Goal: Task Accomplishment & Management: Manage account settings

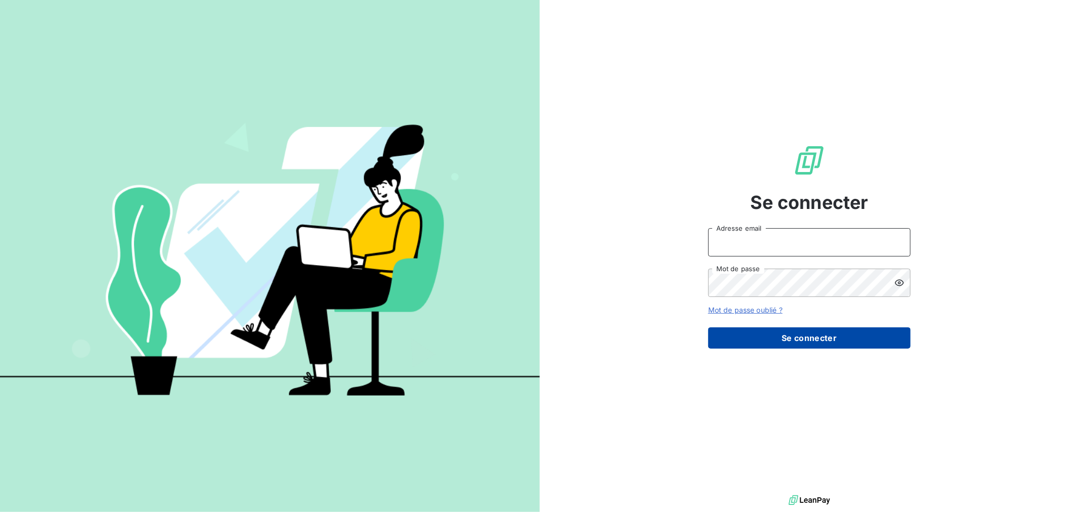
type input "[EMAIL_ADDRESS][DOMAIN_NAME]"
click at [734, 336] on button "Se connecter" at bounding box center [809, 337] width 202 height 21
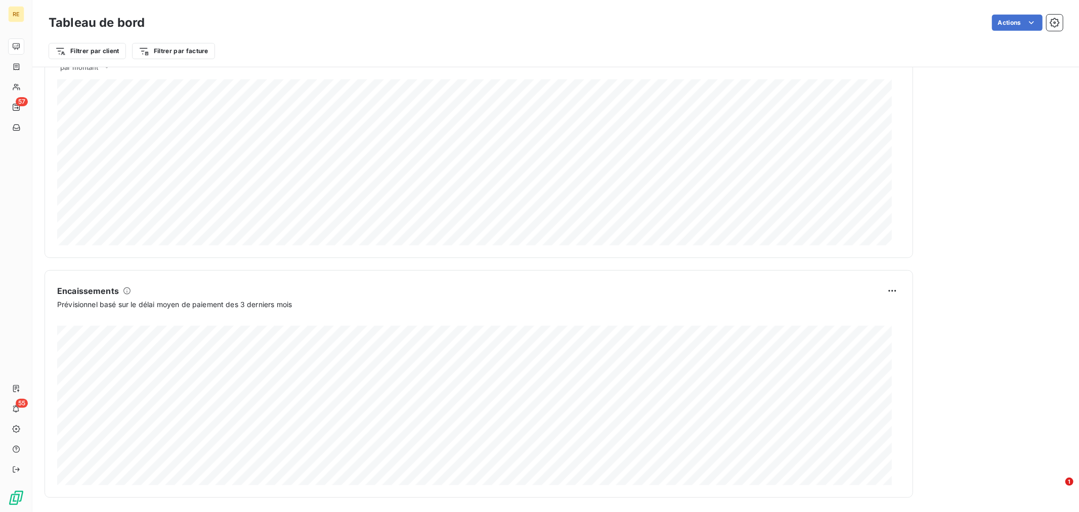
scroll to position [473, 0]
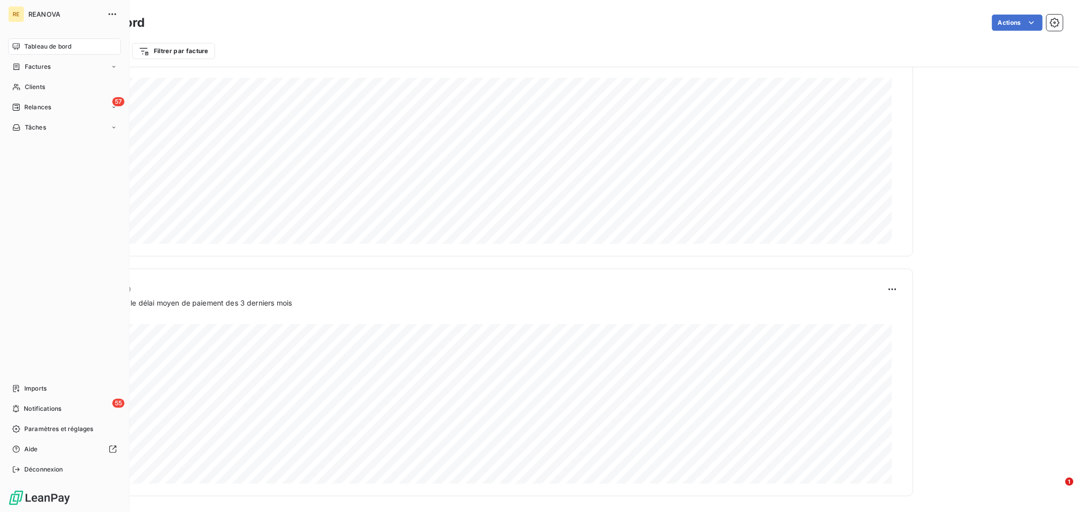
click at [29, 47] on span "Tableau de bord" at bounding box center [47, 46] width 47 height 9
click at [43, 69] on span "Factures" at bounding box center [38, 66] width 26 height 9
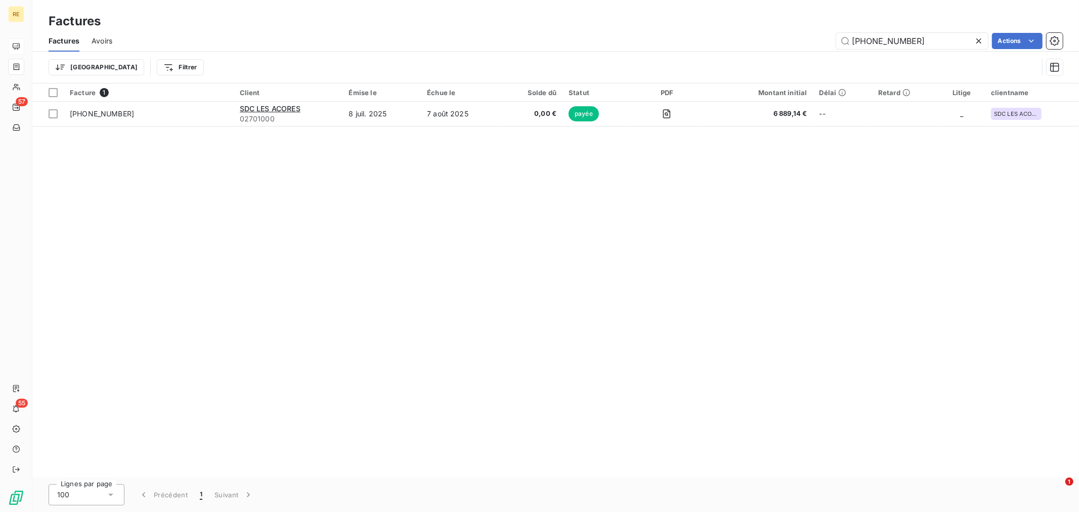
drag, startPoint x: 822, startPoint y: 27, endPoint x: 794, endPoint y: 29, distance: 28.4
click at [794, 29] on div "Factures Factures Avoirs [PHONE_NUMBER] Actions Trier Filtrer" at bounding box center [555, 41] width 1046 height 83
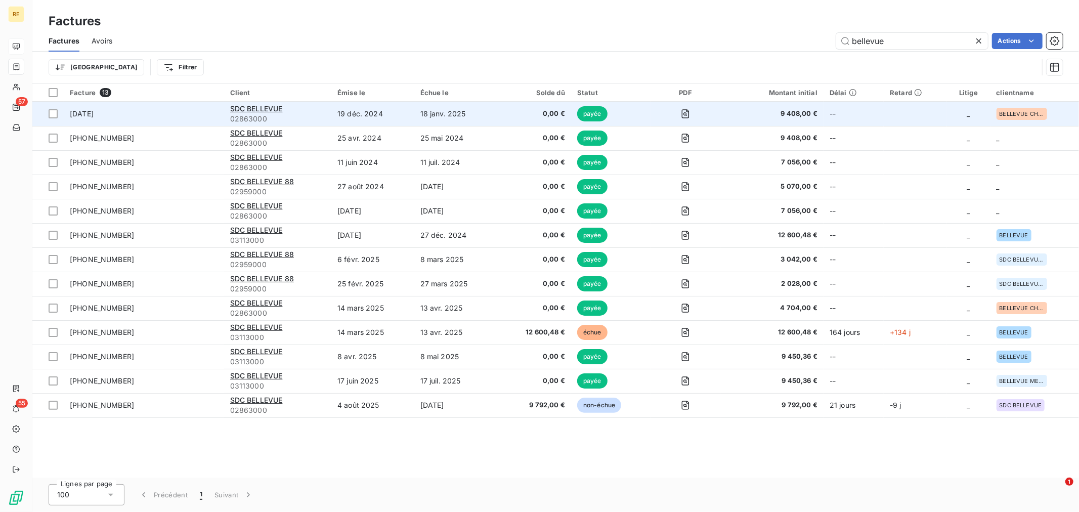
type input "bellevue"
click at [250, 102] on td "SDC BELLEVUE 02863000" at bounding box center [277, 114] width 107 height 24
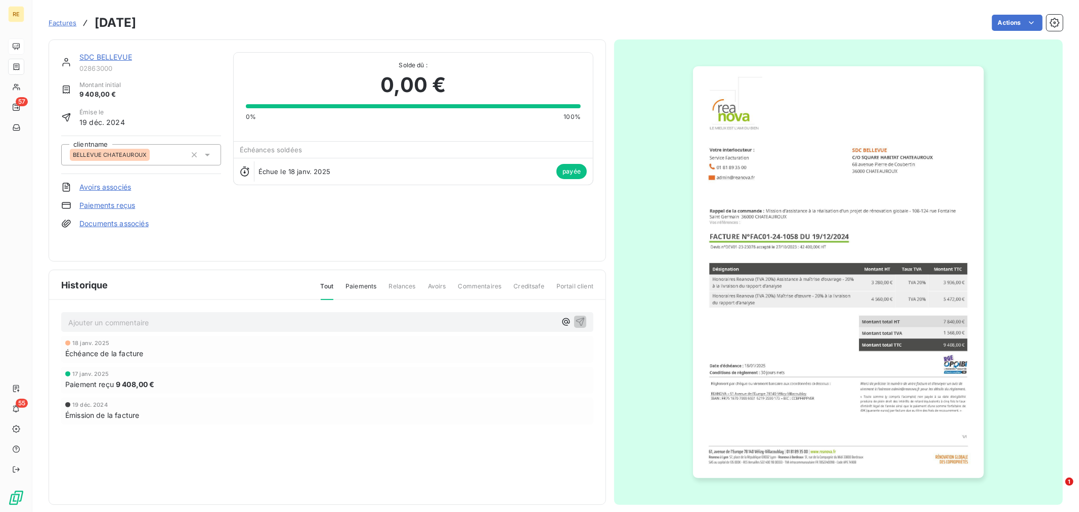
click at [118, 59] on link "SDC BELLEVUE" at bounding box center [105, 57] width 53 height 9
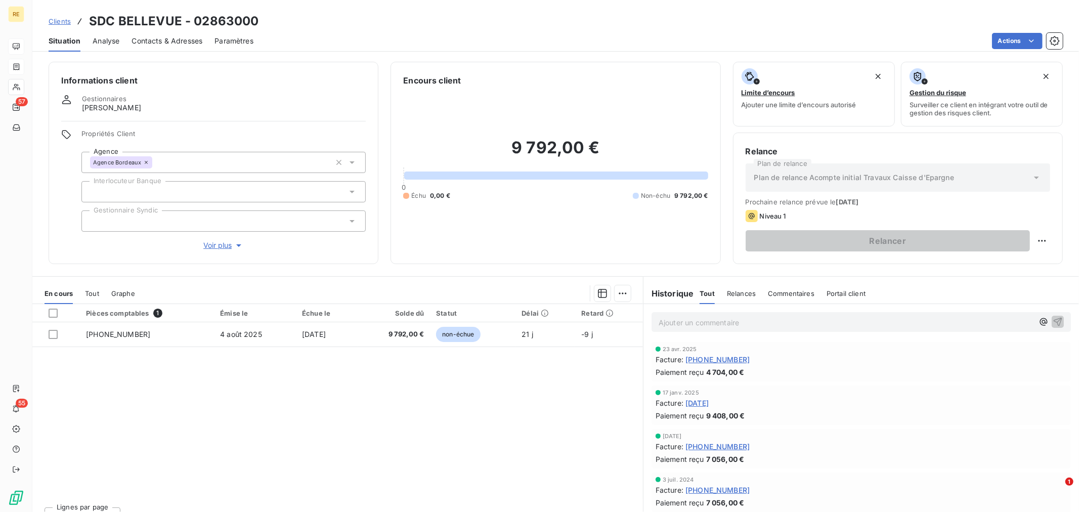
click at [491, 398] on div "Pièces comptables 1 Émise le Échue le Solde dû Statut Délai Retard [PHONE_NUMBE…" at bounding box center [337, 401] width 610 height 195
click at [720, 326] on p "Ajouter un commentaire ﻿" at bounding box center [845, 322] width 375 height 13
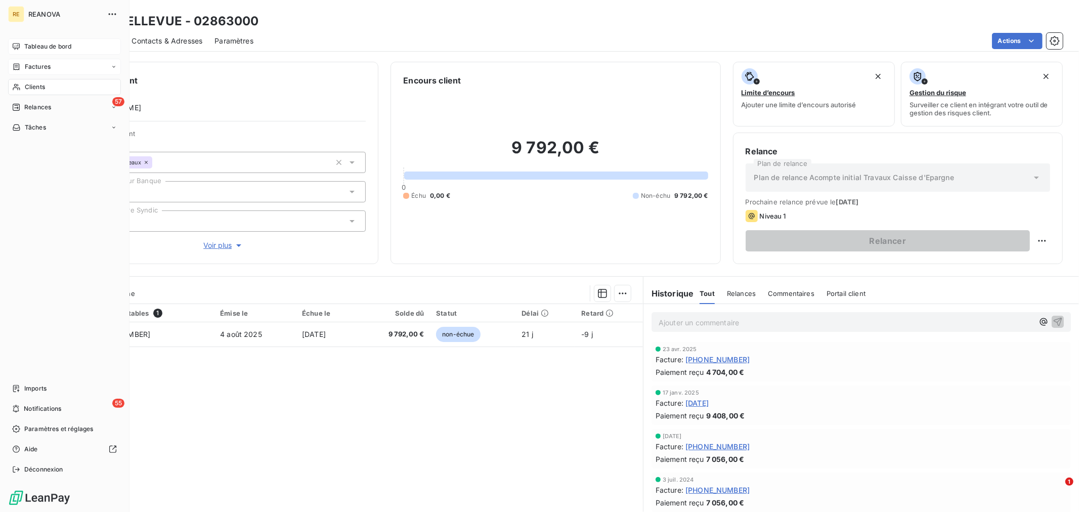
click at [41, 69] on span "Factures" at bounding box center [38, 66] width 26 height 9
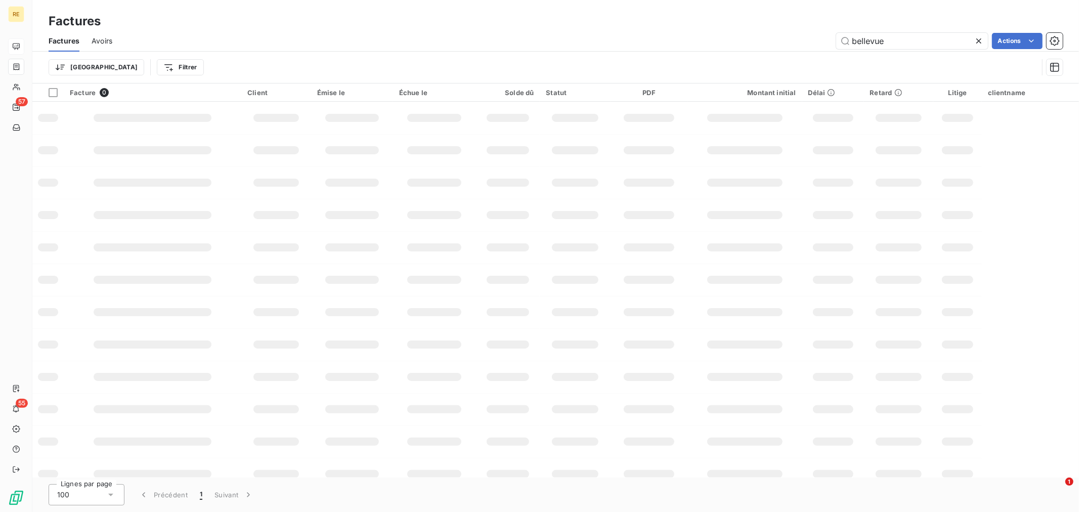
drag, startPoint x: 893, startPoint y: 39, endPoint x: 769, endPoint y: 34, distance: 125.0
click at [769, 34] on div "bellevue Actions" at bounding box center [593, 41] width 938 height 16
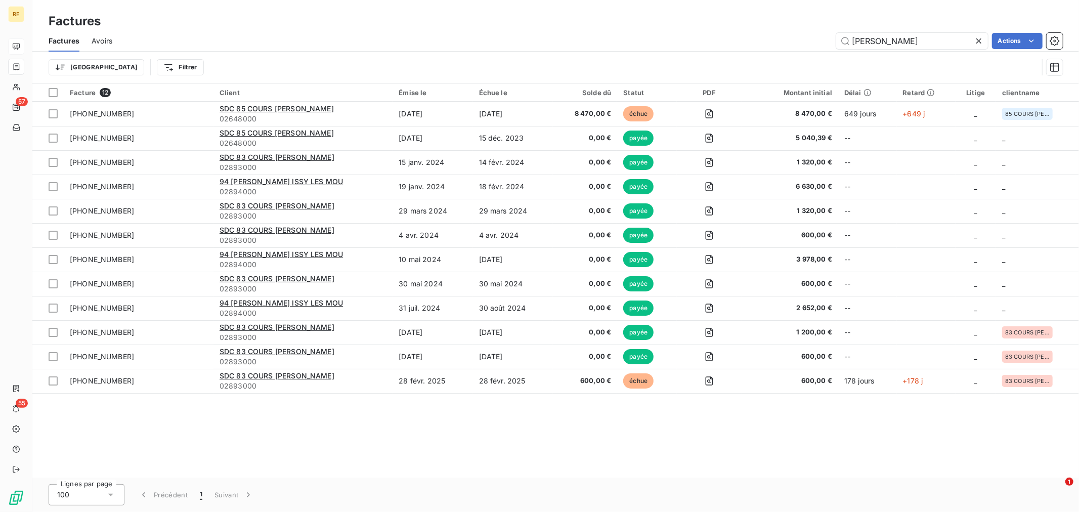
type input "[PERSON_NAME]"
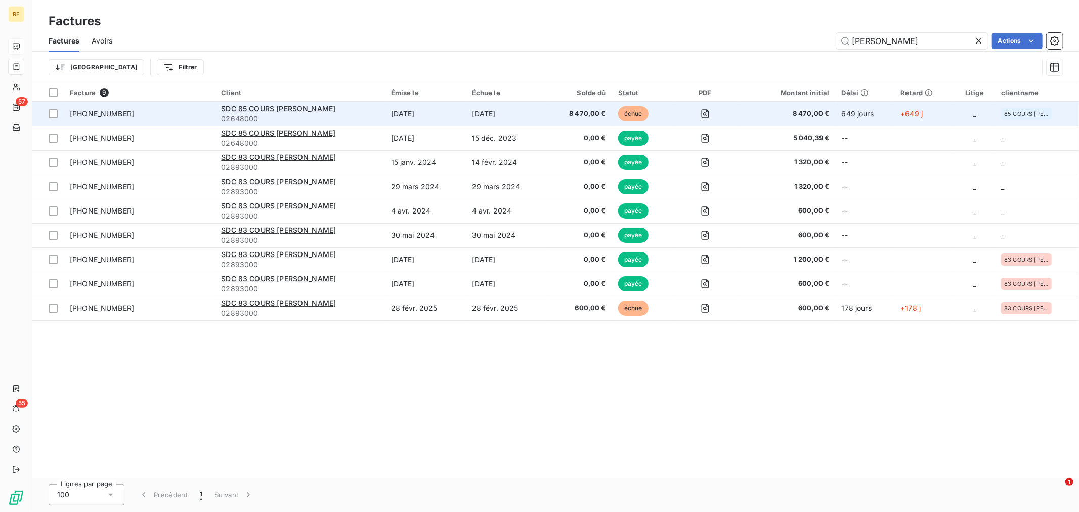
click at [337, 106] on div "SDC 85 COURS [PERSON_NAME]" at bounding box center [299, 109] width 157 height 10
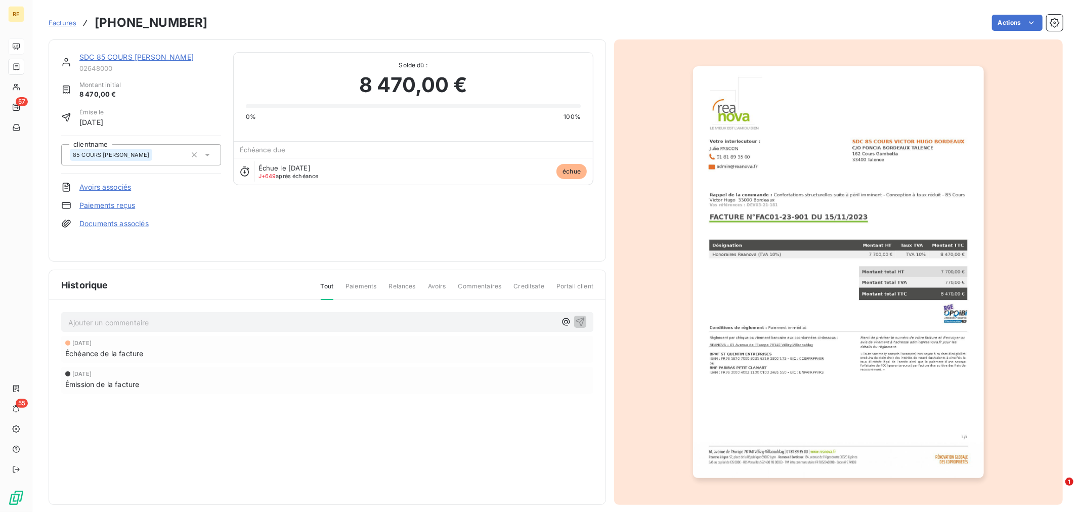
click at [123, 58] on link "SDC 85 COURS [PERSON_NAME]" at bounding box center [136, 57] width 114 height 9
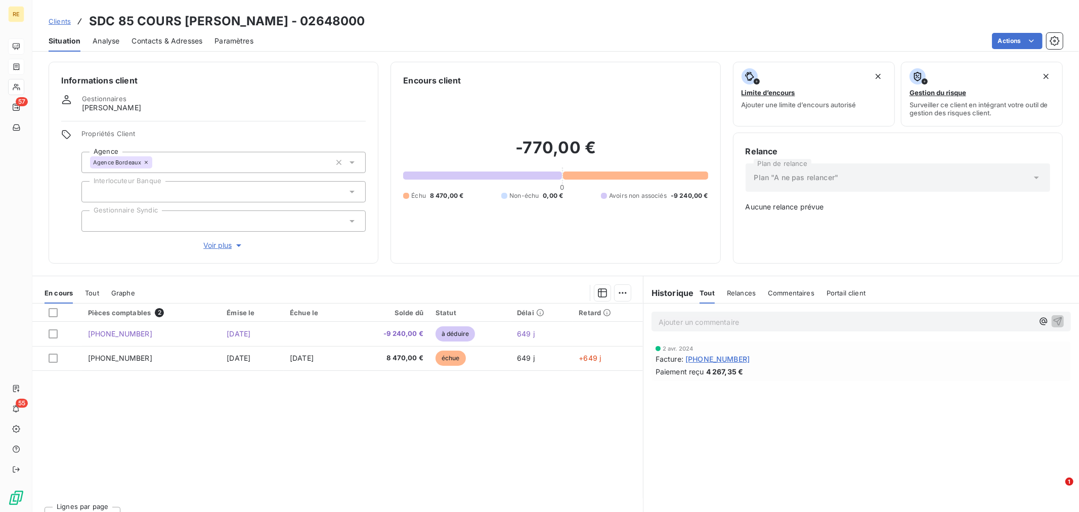
click at [101, 287] on div "En cours Tout Graphe" at bounding box center [337, 292] width 610 height 21
click at [97, 291] on span "Tout" at bounding box center [92, 293] width 14 height 8
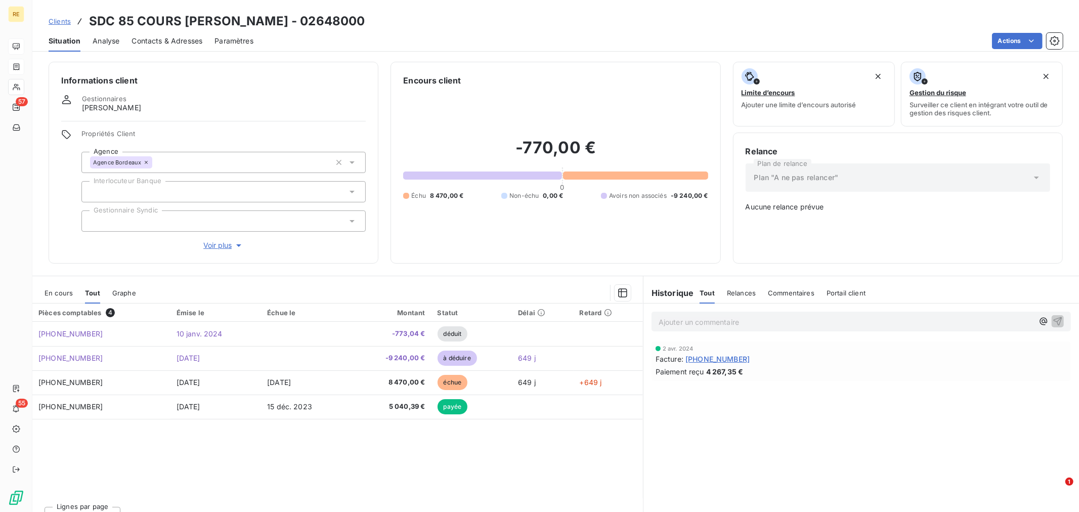
drag, startPoint x: 55, startPoint y: 291, endPoint x: 238, endPoint y: 302, distance: 183.4
click at [56, 291] on span "En cours" at bounding box center [58, 293] width 28 height 8
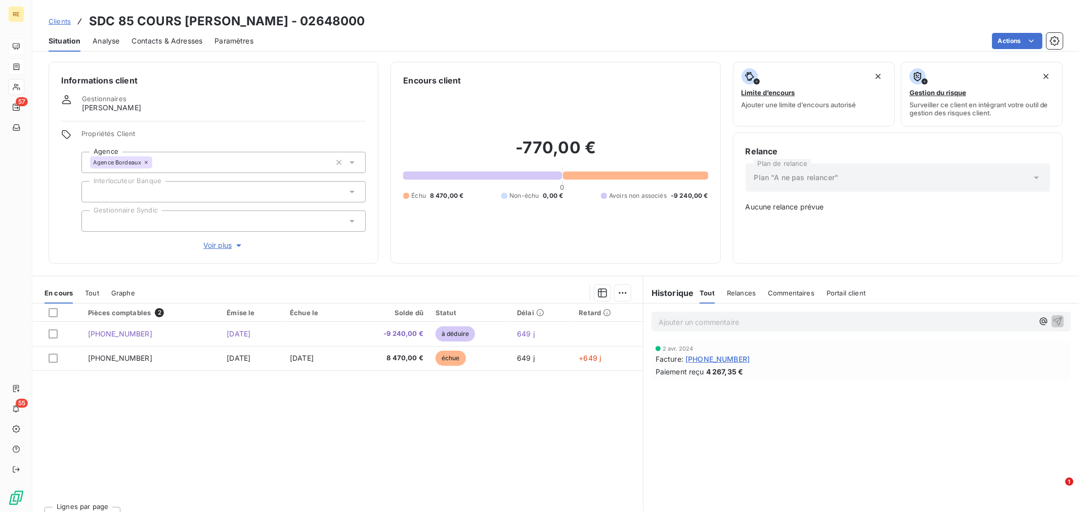
click at [690, 316] on p "Ajouter un commentaire ﻿" at bounding box center [845, 322] width 375 height 13
click at [732, 316] on p "Avis de virement" at bounding box center [845, 322] width 375 height 12
click at [658, 334] on span "144" at bounding box center [664, 332] width 12 height 9
click at [1054, 322] on button "button" at bounding box center [1057, 321] width 12 height 12
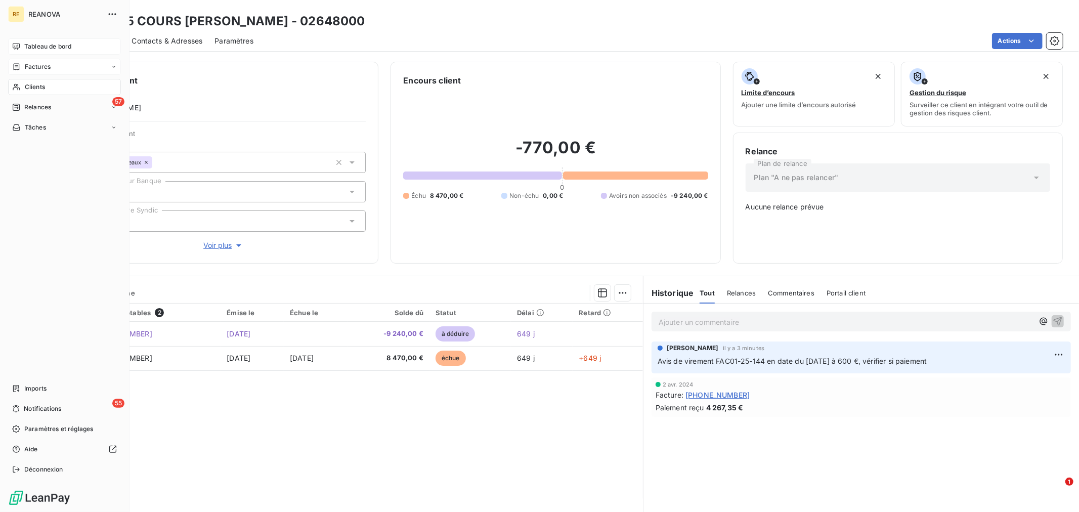
click at [38, 84] on span "Clients" at bounding box center [35, 86] width 20 height 9
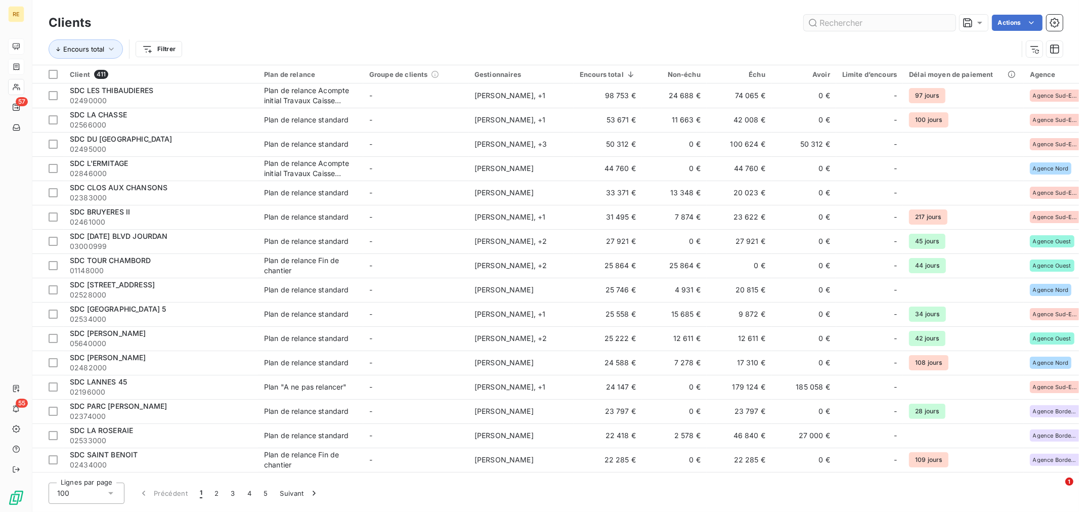
click at [850, 22] on input "text" at bounding box center [879, 23] width 152 height 16
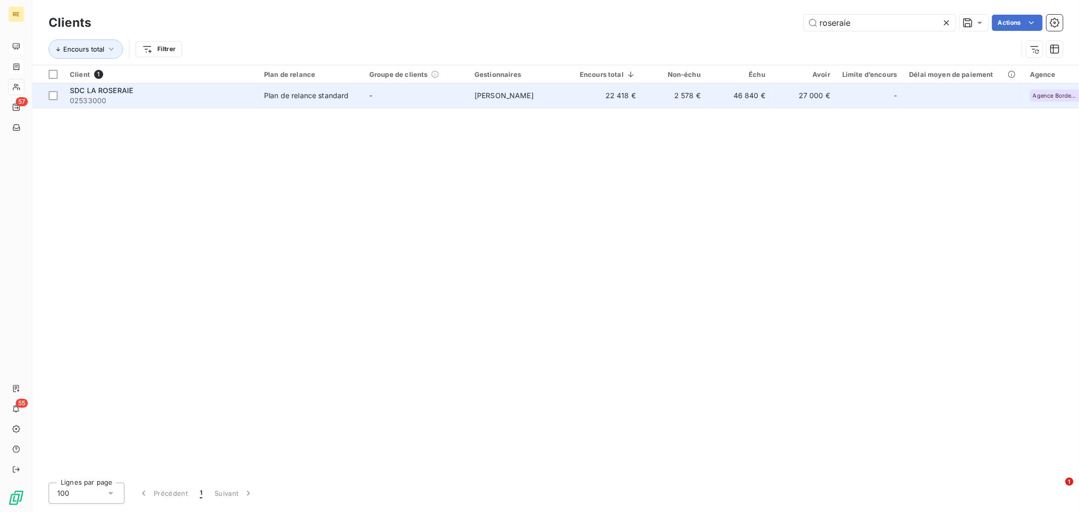
type input "roseraie"
click at [349, 97] on span "Plan de relance standard" at bounding box center [310, 96] width 93 height 10
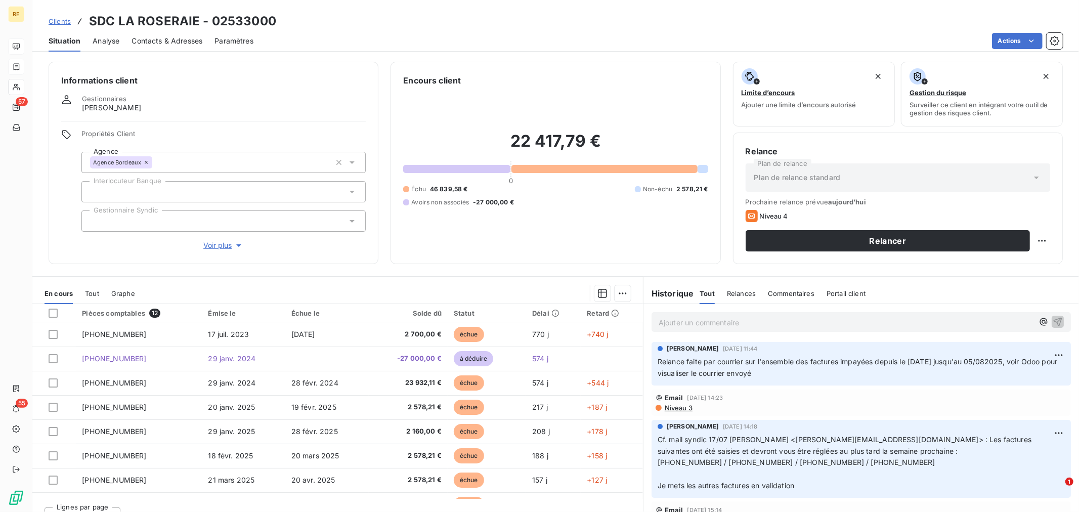
click at [520, 260] on div "Encours client 22 417,79 € 0 Échu 46 839,58 € Non-échu 2 578,21 € Avoirs non as…" at bounding box center [555, 163] width 330 height 202
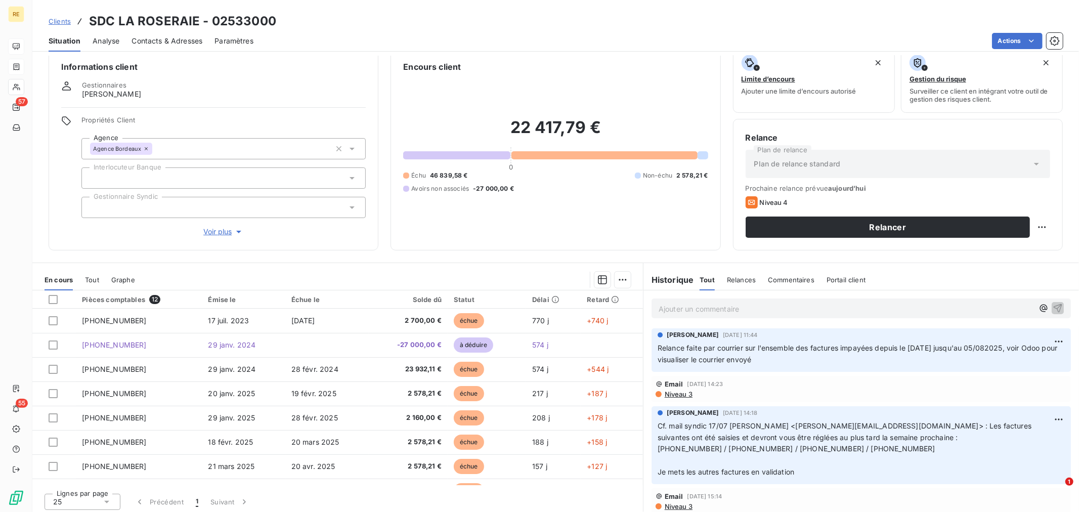
scroll to position [17, 0]
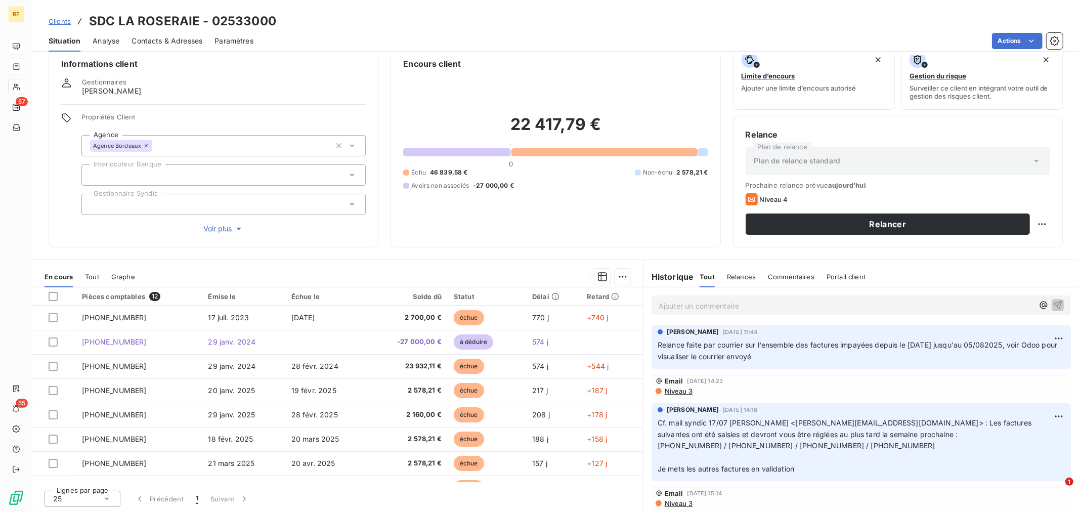
click at [737, 309] on p "Ajouter un commentaire ﻿" at bounding box center [845, 305] width 375 height 13
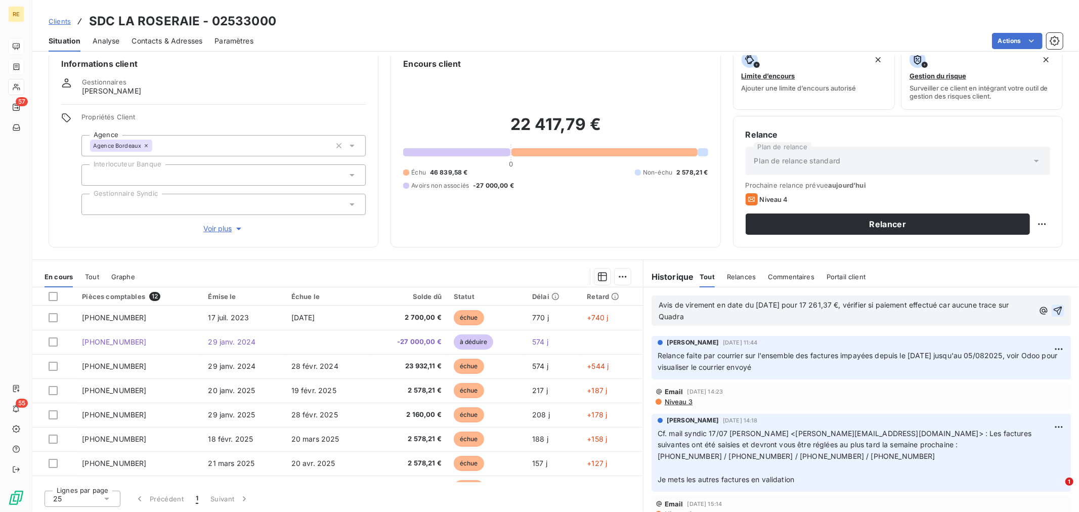
click at [1052, 313] on icon "button" at bounding box center [1057, 310] width 10 height 10
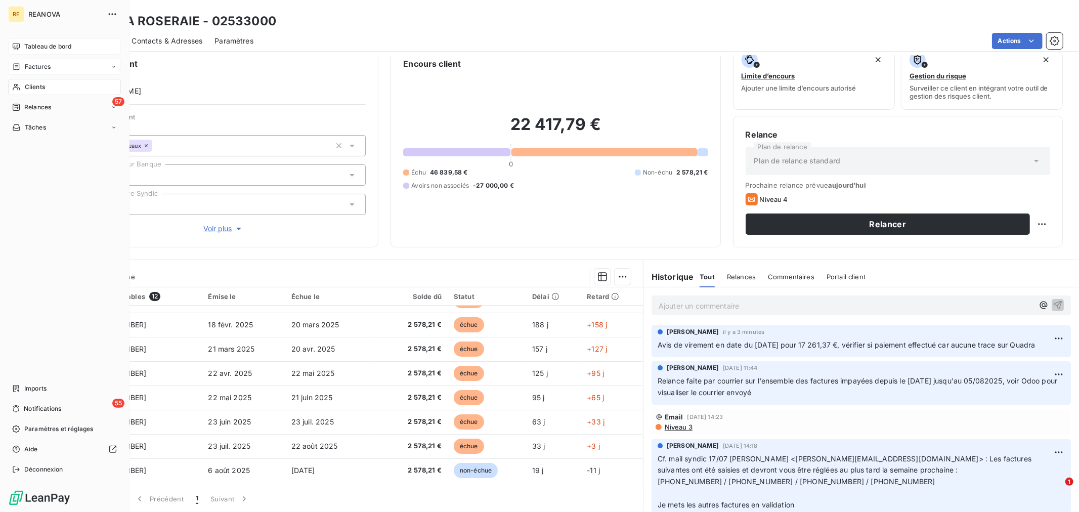
drag, startPoint x: 46, startPoint y: 69, endPoint x: 68, endPoint y: 72, distance: 22.4
click at [46, 69] on span "Factures" at bounding box center [38, 66] width 26 height 9
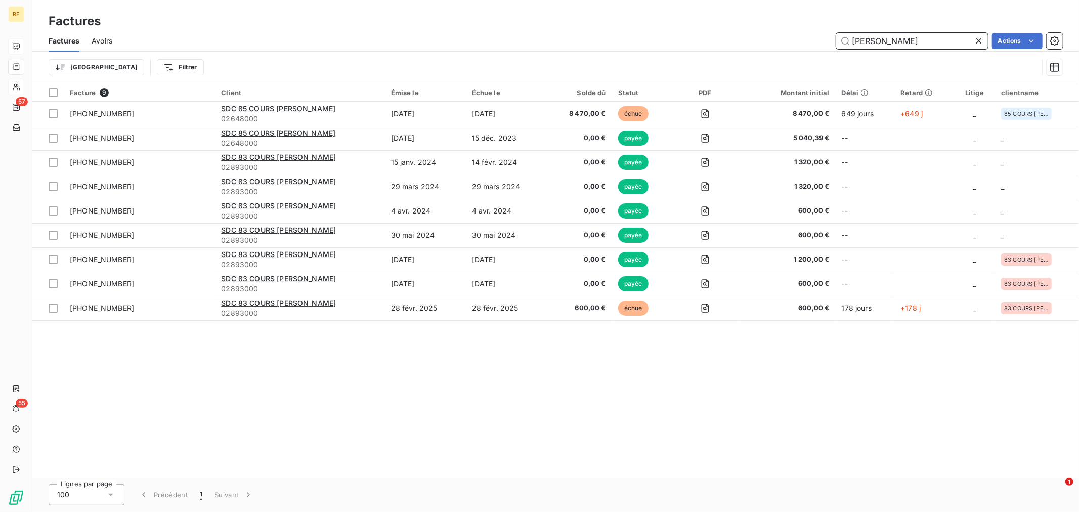
click at [906, 43] on input "[PERSON_NAME]" at bounding box center [912, 41] width 152 height 16
click at [907, 43] on input "[PERSON_NAME]" at bounding box center [912, 41] width 152 height 16
paste input "[PHONE_NUMBER]"
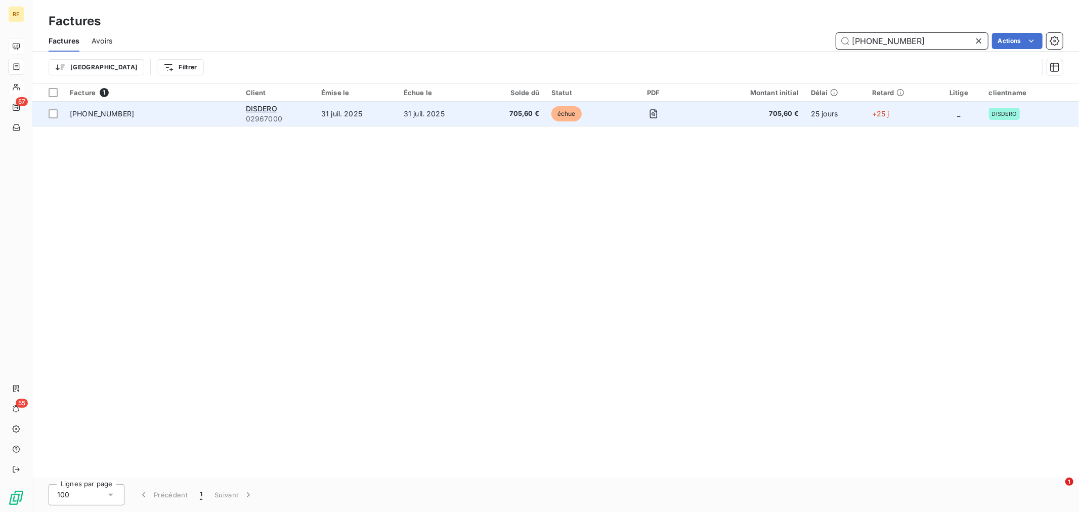
type input "[PHONE_NUMBER]"
click at [389, 105] on td "31 juil. 2025" at bounding box center [356, 114] width 82 height 24
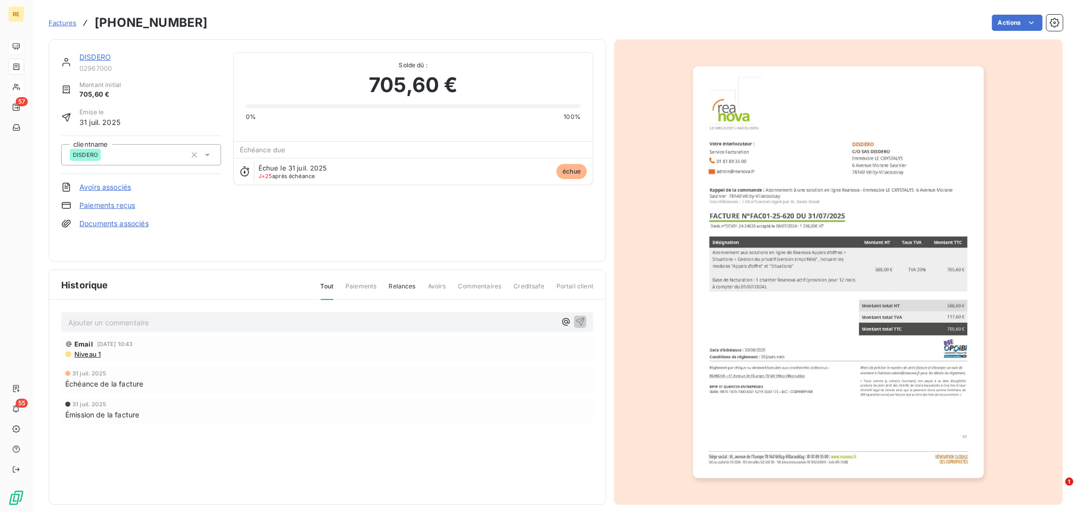
click at [99, 56] on link "DISDERO" at bounding box center [94, 57] width 31 height 9
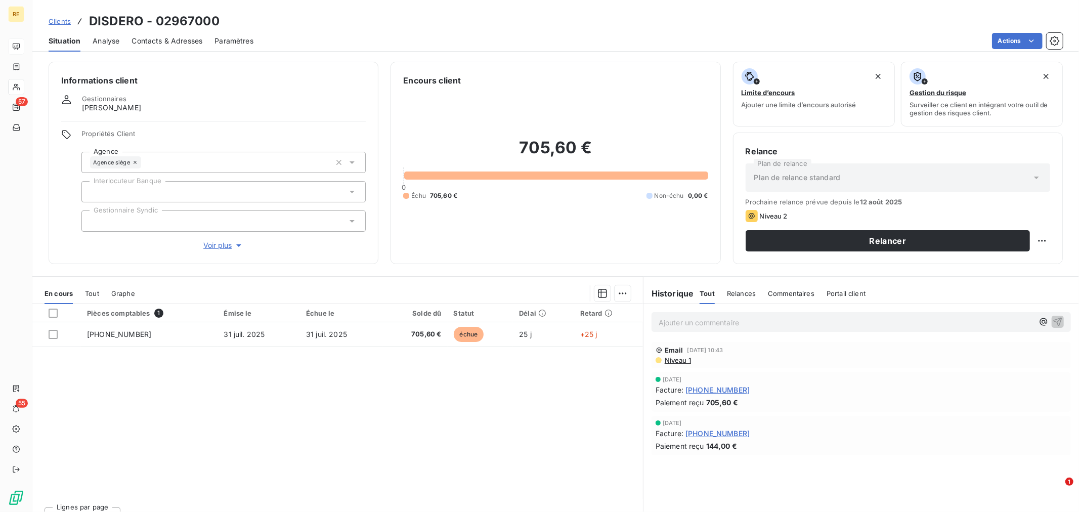
click at [769, 321] on p "Ajouter un commentaire ﻿" at bounding box center [845, 322] width 375 height 13
drag, startPoint x: 845, startPoint y: 323, endPoint x: 873, endPoint y: 327, distance: 28.2
click at [845, 325] on span "Relance effectuée le [DATE] par mail, ne pas relancer avant le" at bounding box center [762, 321] width 209 height 9
click at [922, 324] on p "Relance effectuée le [DATE] par mail, ne pas relancer avant le" at bounding box center [845, 322] width 375 height 12
click at [1054, 324] on button "button" at bounding box center [1057, 321] width 12 height 12
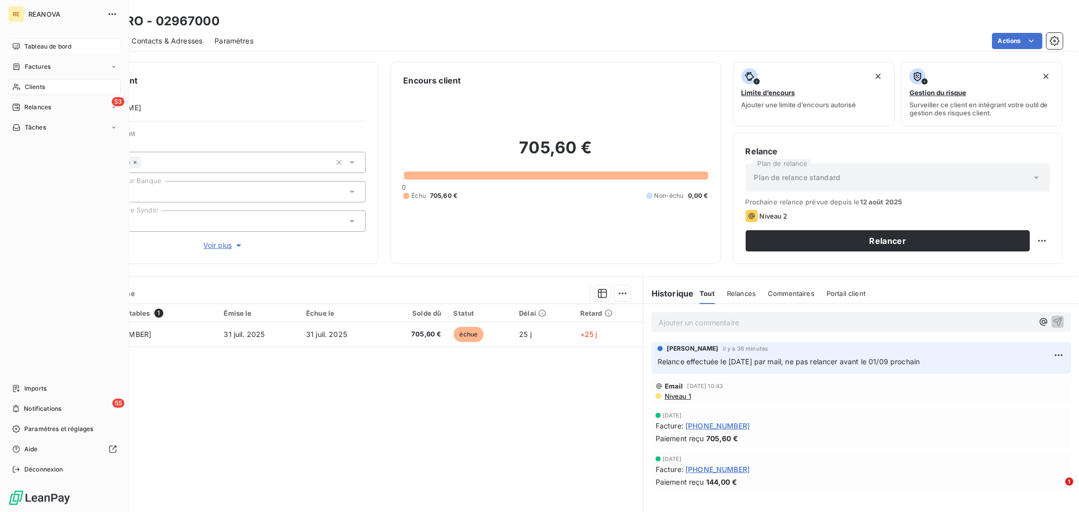
drag, startPoint x: 25, startPoint y: 67, endPoint x: 74, endPoint y: 79, distance: 50.2
click at [26, 67] on span "Factures" at bounding box center [38, 66] width 26 height 9
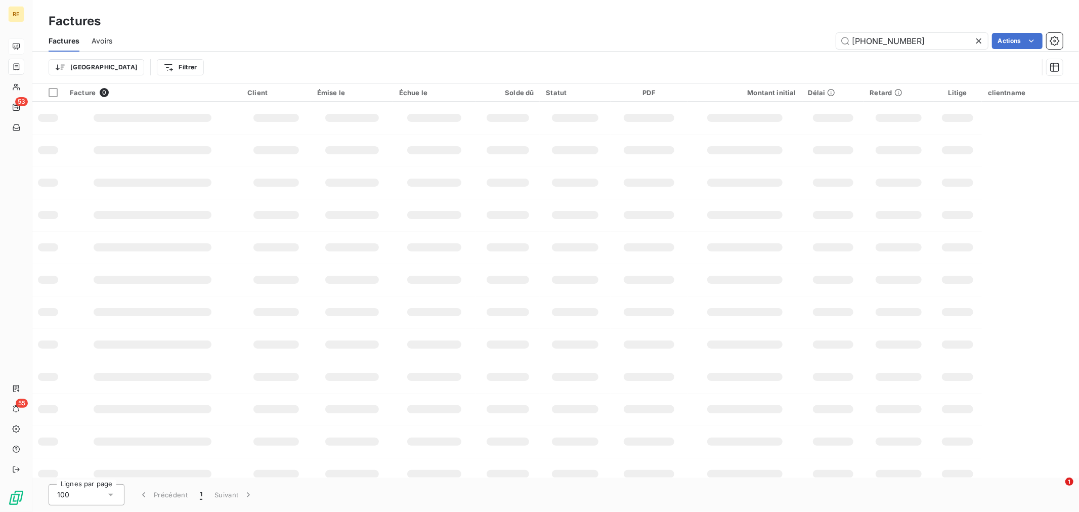
drag, startPoint x: 907, startPoint y: 33, endPoint x: 792, endPoint y: 52, distance: 115.8
click at [722, 39] on div "[PHONE_NUMBER] Actions" at bounding box center [593, 41] width 938 height 16
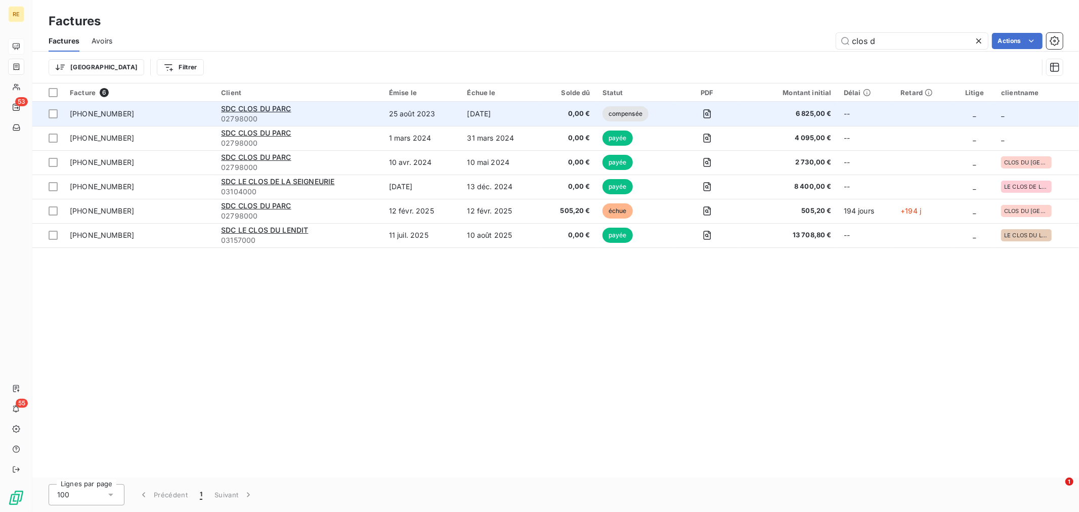
type input "clos d"
click at [216, 113] on td "SDC CLOS DU PARC 02798000" at bounding box center [299, 114] width 168 height 24
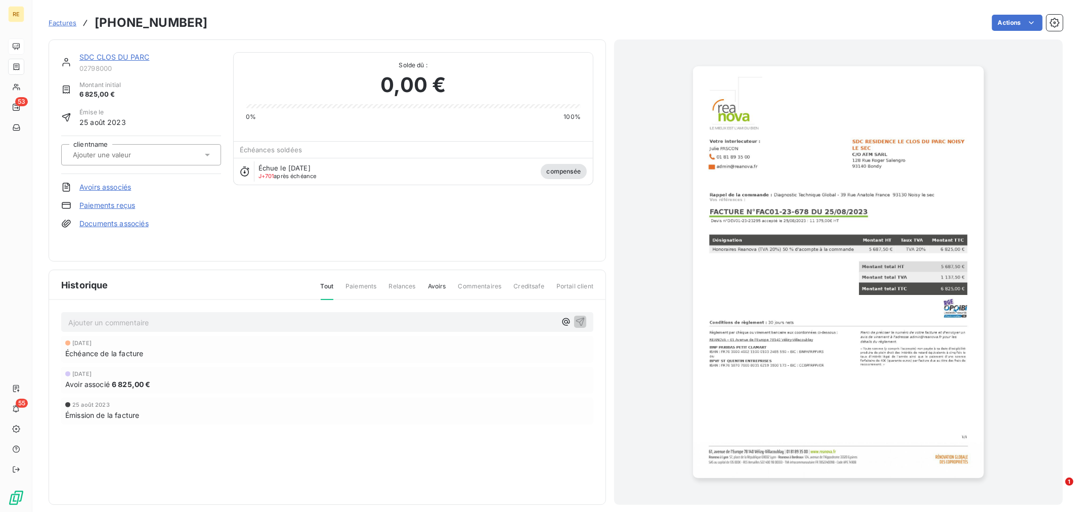
click at [129, 56] on link "SDC CLOS DU PARC" at bounding box center [114, 57] width 70 height 9
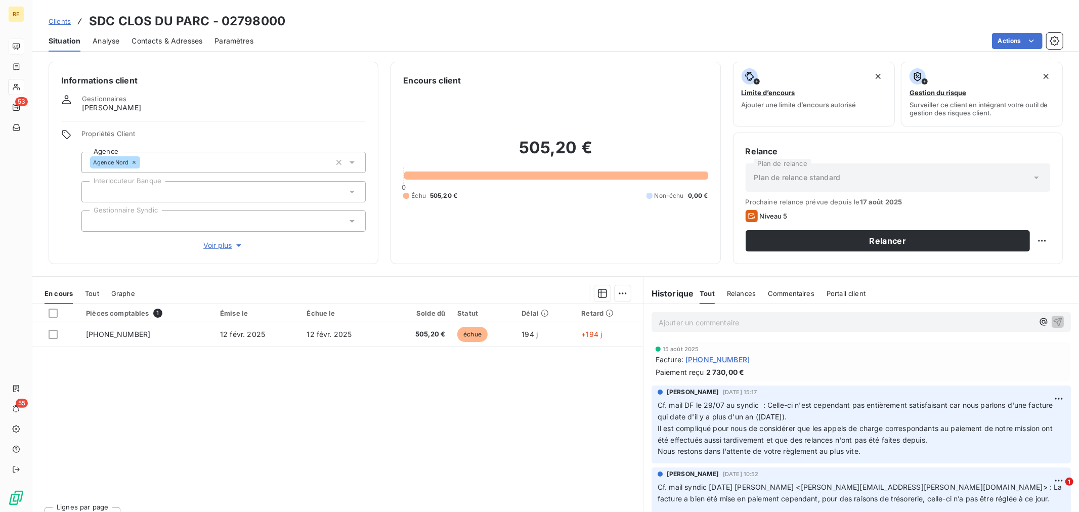
click at [392, 463] on div "Pièces comptables 1 Émise le Échue le Solde dû Statut Délai Retard [PHONE_NUMBE…" at bounding box center [337, 401] width 610 height 195
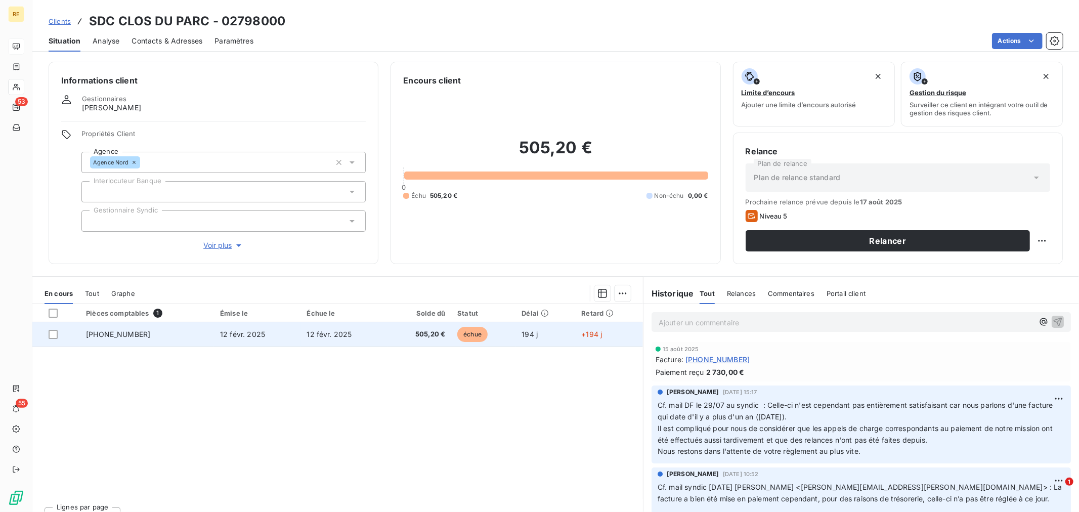
click at [523, 339] on td "194 j" at bounding box center [545, 334] width 60 height 24
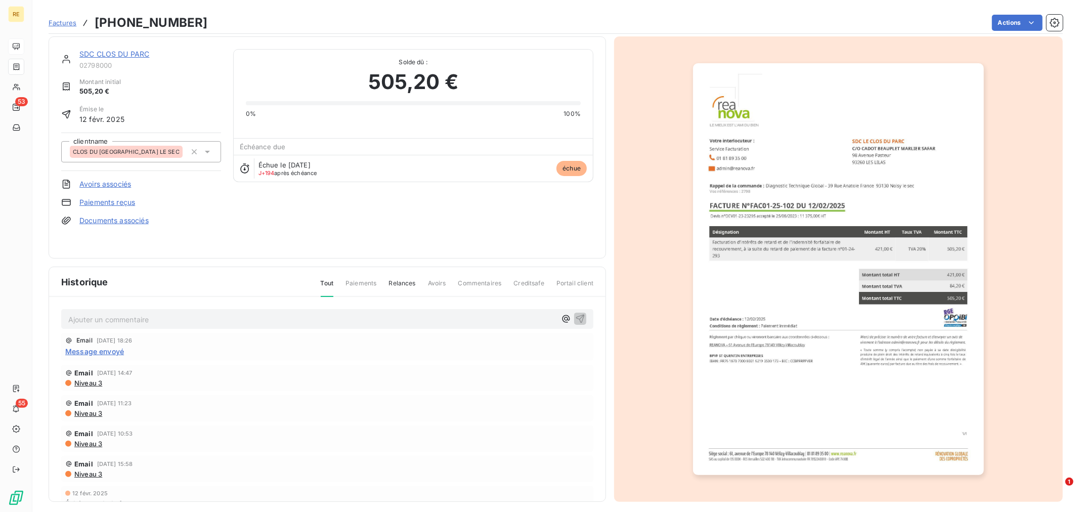
scroll to position [9, 0]
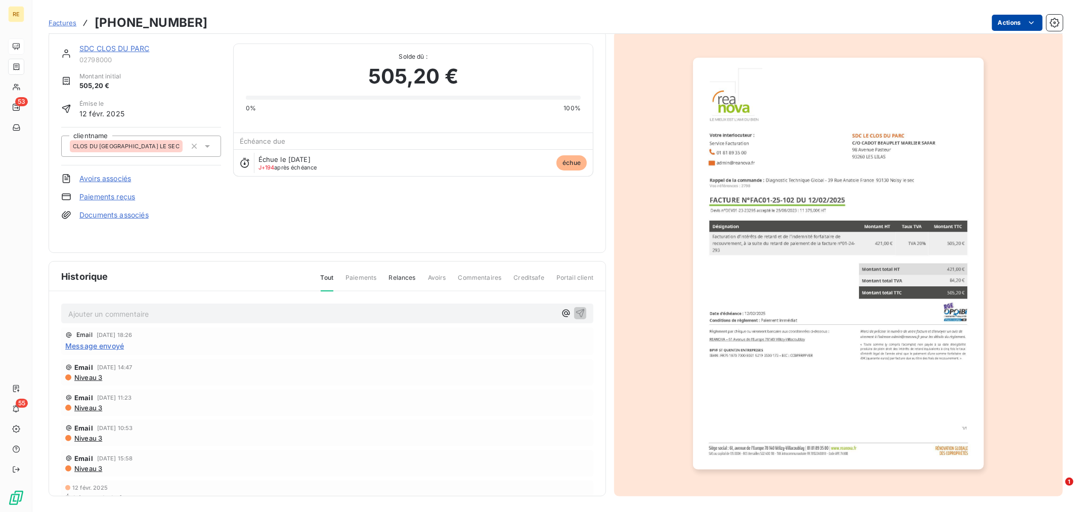
click at [1012, 16] on html "RE 53 55 Factures [PHONE_NUMBER] Actions SDC CLOS DU PARC 02798000 Montant init…" at bounding box center [539, 256] width 1079 height 512
click at [785, 360] on img "button" at bounding box center [838, 264] width 291 height 412
click at [831, 350] on img "button" at bounding box center [838, 264] width 291 height 412
click at [839, 165] on img "button" at bounding box center [838, 264] width 291 height 412
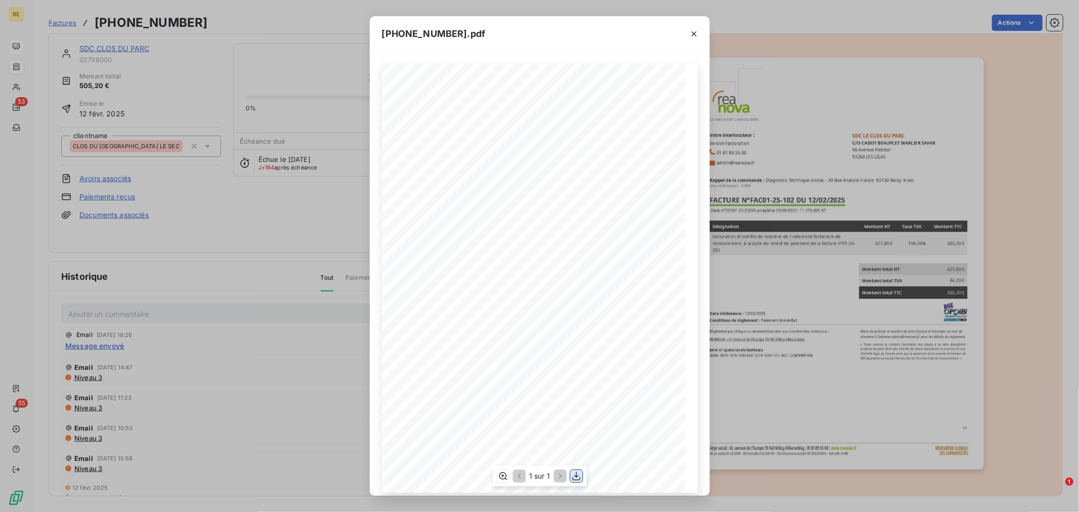
click at [570, 479] on button "button" at bounding box center [576, 476] width 12 height 12
click at [575, 477] on icon "button" at bounding box center [576, 476] width 8 height 9
click at [693, 36] on icon "button" at bounding box center [694, 34] width 10 height 10
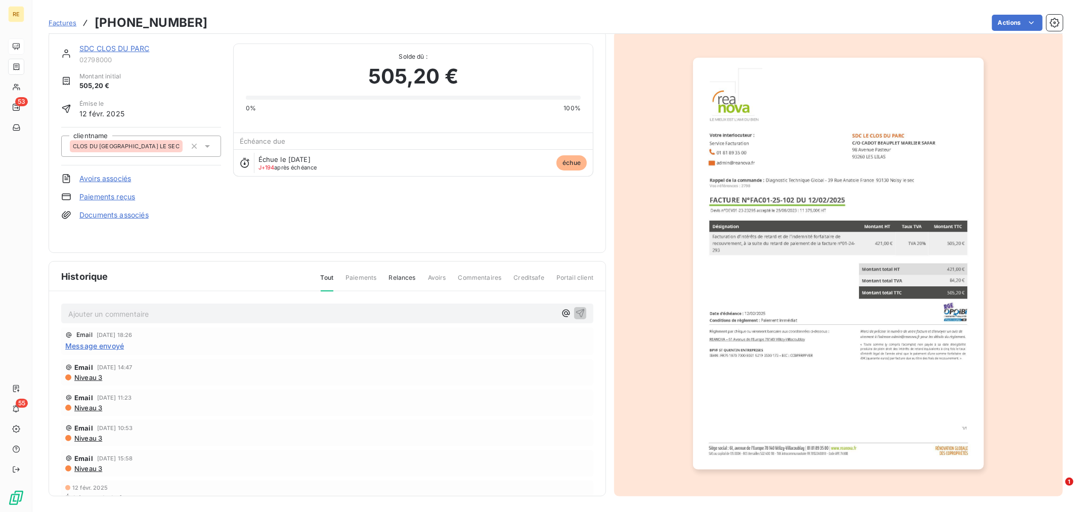
click at [110, 49] on link "SDC CLOS DU PARC" at bounding box center [114, 48] width 70 height 9
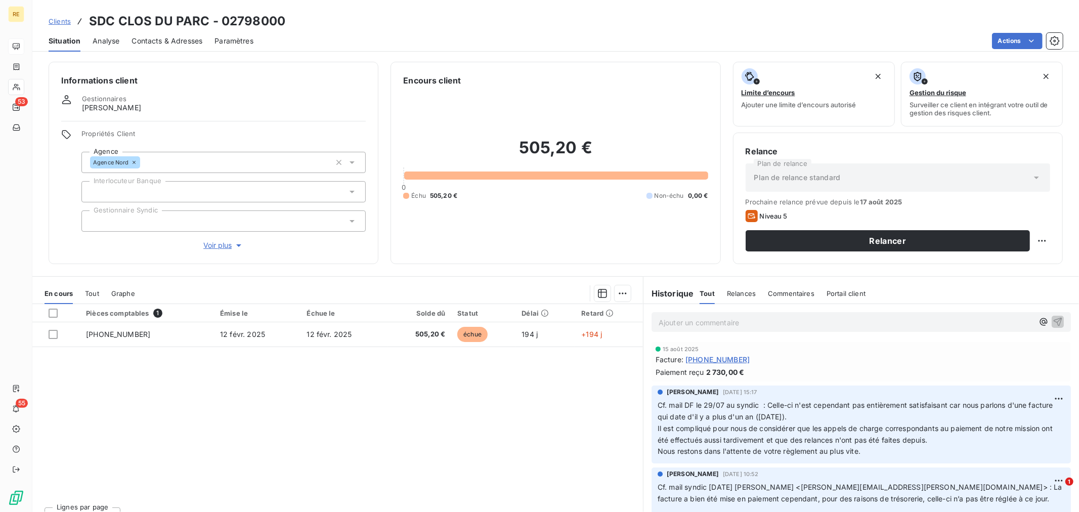
click at [701, 320] on p "Ajouter un commentaire ﻿" at bounding box center [845, 322] width 375 height 13
click at [836, 325] on p "Relance faite le [DATE] par mail concernant" at bounding box center [845, 322] width 375 height 12
click at [1053, 322] on icon "button" at bounding box center [1057, 321] width 9 height 9
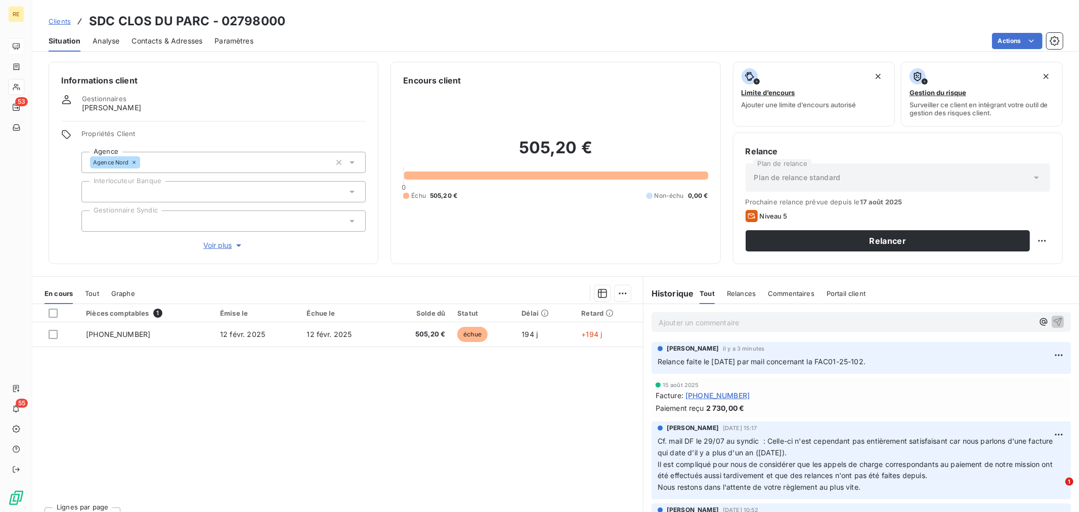
click at [68, 21] on span "Clients" at bounding box center [60, 21] width 22 height 8
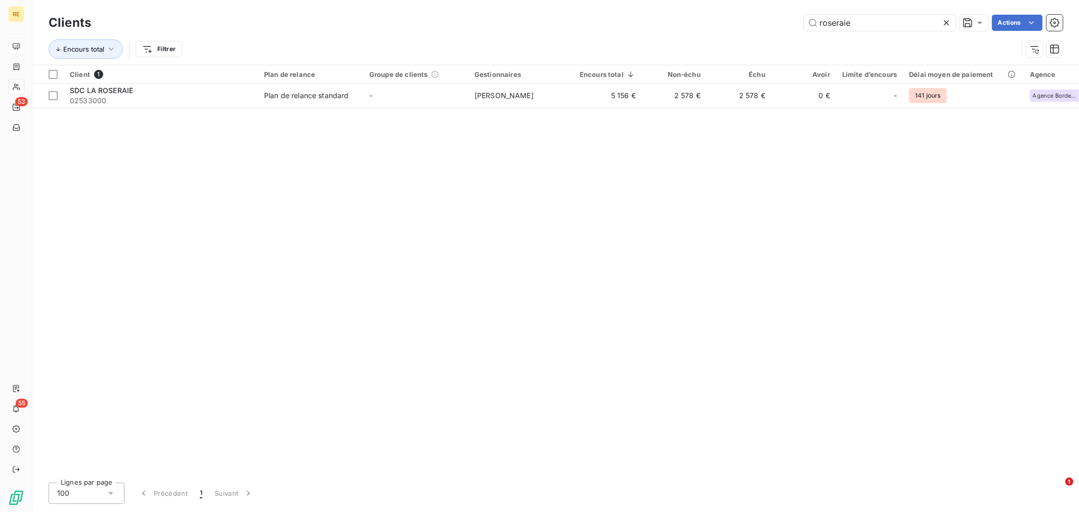
drag, startPoint x: 802, startPoint y: 9, endPoint x: 785, endPoint y: 6, distance: 17.1
click at [785, 12] on div "Clients roseraie Actions" at bounding box center [556, 22] width 1014 height 21
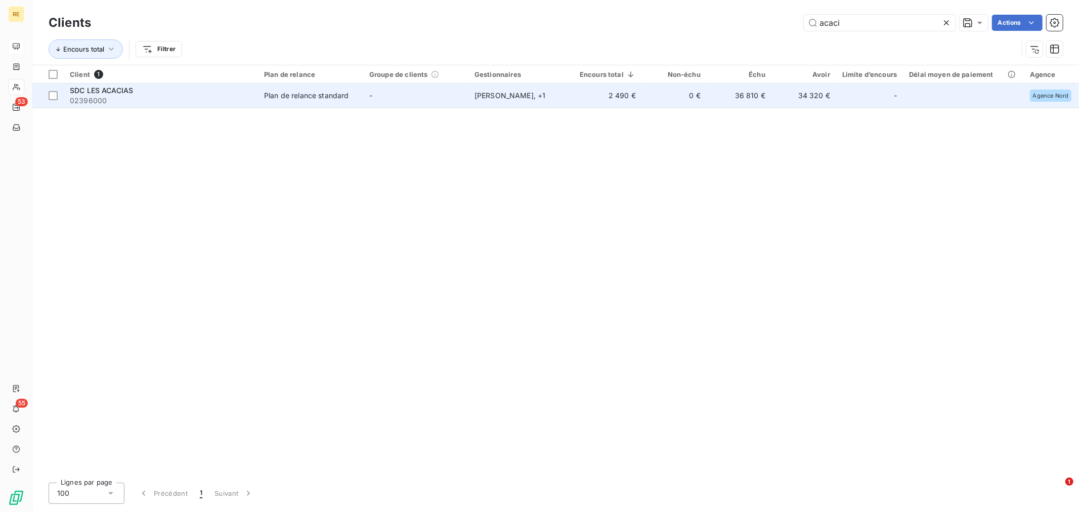
type input "acaci"
click at [564, 97] on div "[PERSON_NAME] , + 1" at bounding box center [520, 96] width 93 height 10
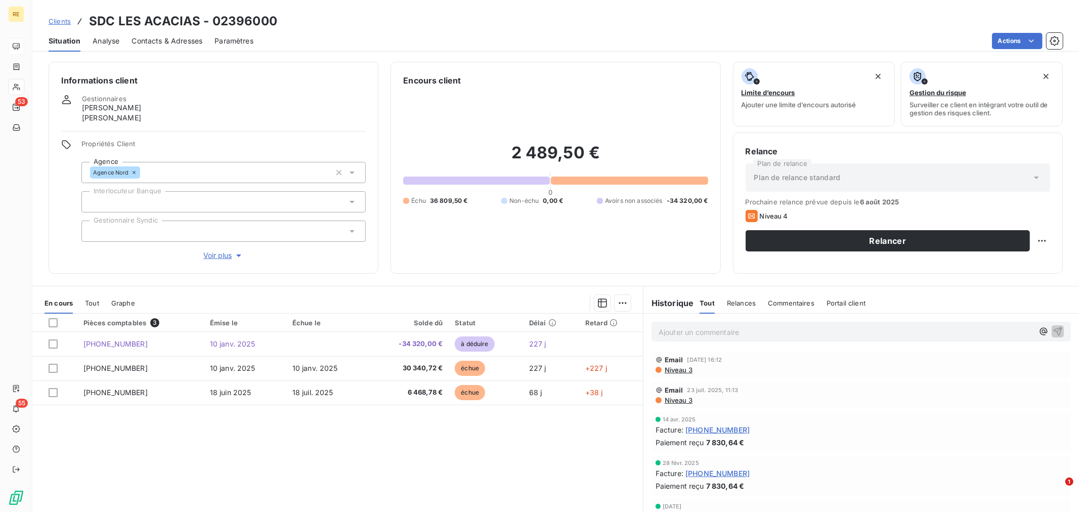
click at [700, 338] on p "Ajouter un commentaire ﻿" at bounding box center [845, 332] width 375 height 13
click at [823, 325] on div "Retour mail le [DATE] :" at bounding box center [845, 331] width 375 height 13
click at [814, 330] on p "Retour mail le [DATE] :" at bounding box center [845, 332] width 375 height 12
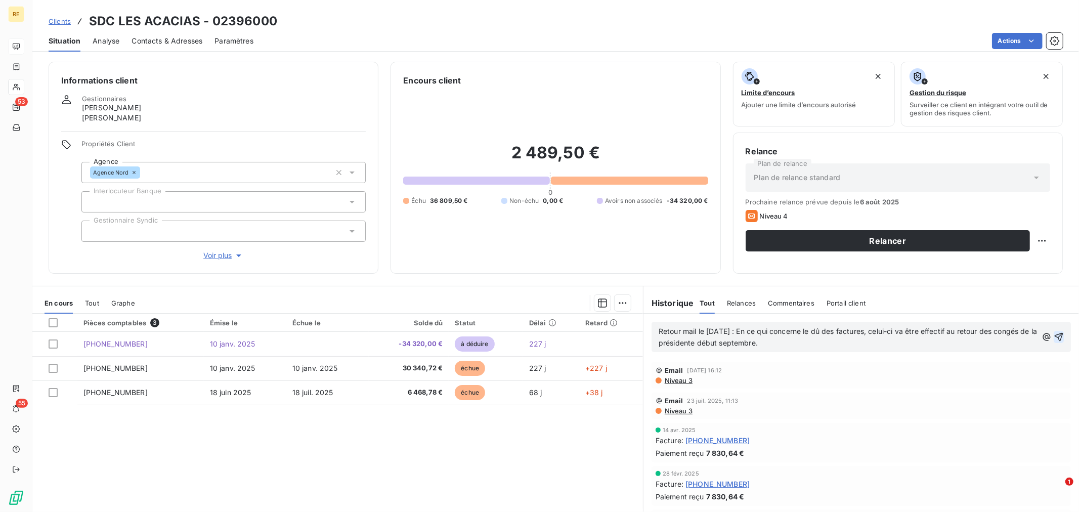
click at [1053, 336] on icon "button" at bounding box center [1058, 337] width 10 height 10
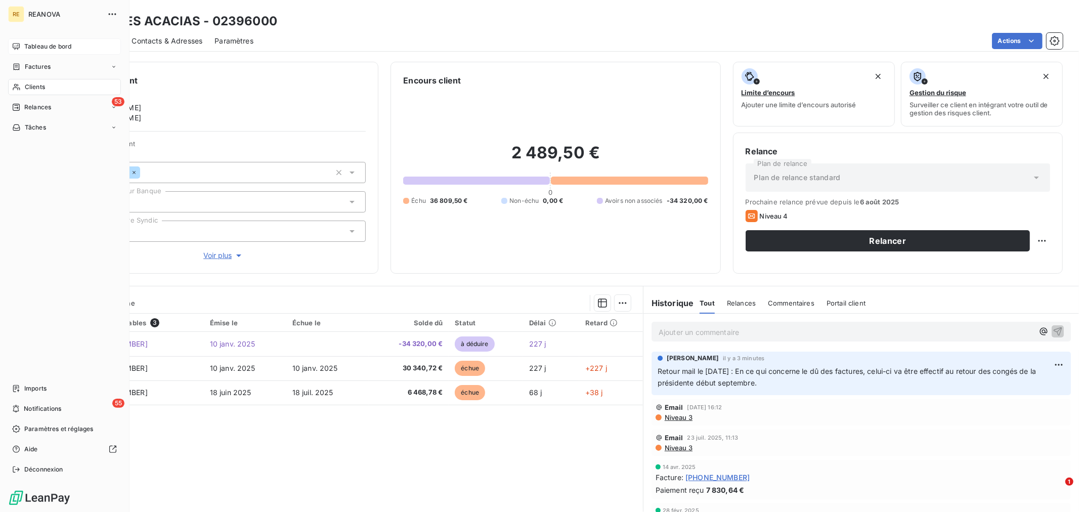
drag, startPoint x: 51, startPoint y: 42, endPoint x: 57, endPoint y: 43, distance: 6.1
click at [52, 42] on span "Tableau de bord" at bounding box center [47, 46] width 47 height 9
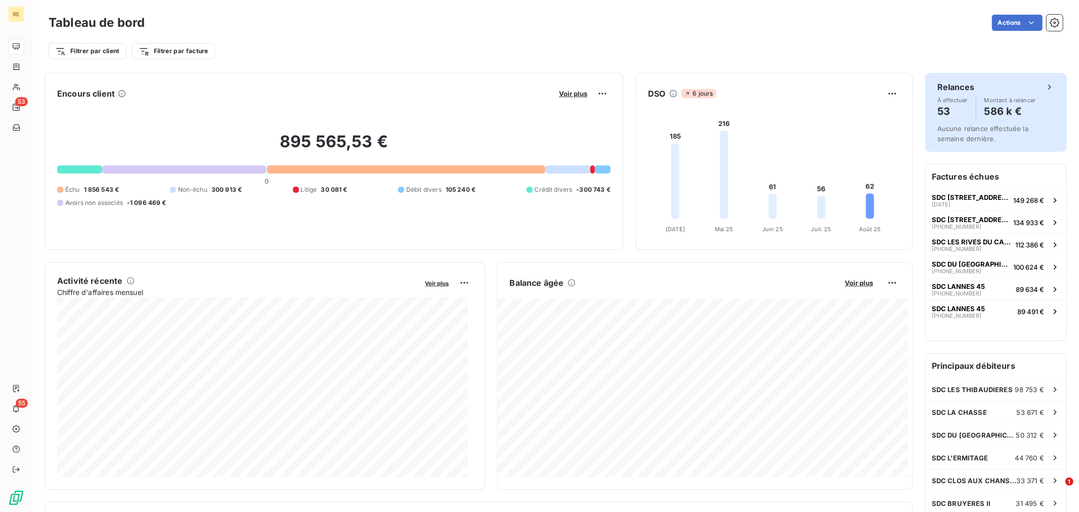
click at [957, 119] on h4 "53" at bounding box center [952, 111] width 30 height 16
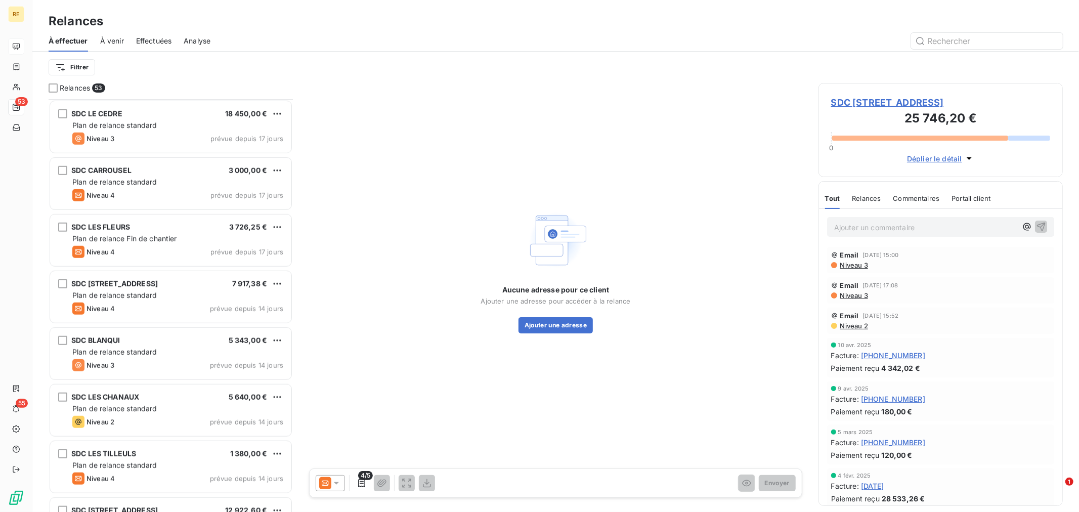
scroll to position [679, 0]
